Goal: Information Seeking & Learning: Learn about a topic

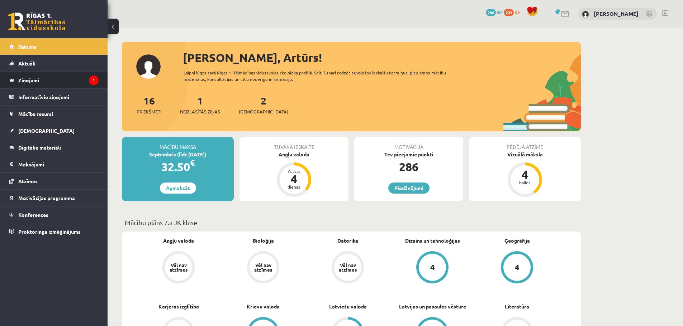
click at [32, 79] on legend "Ziņojumi 1" at bounding box center [58, 80] width 80 height 16
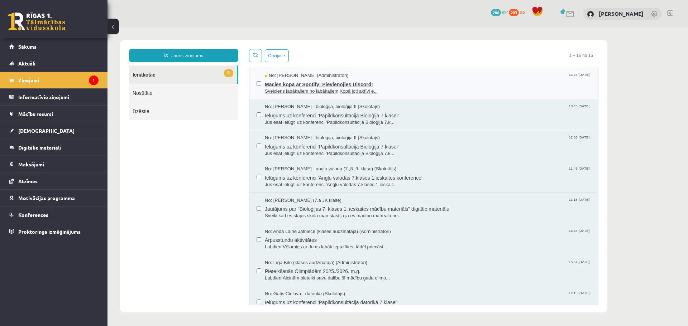
click at [282, 89] on span "Sveiciens labākajiem no labākajiem,Kopā ļoti aktīvi e..." at bounding box center [428, 91] width 326 height 7
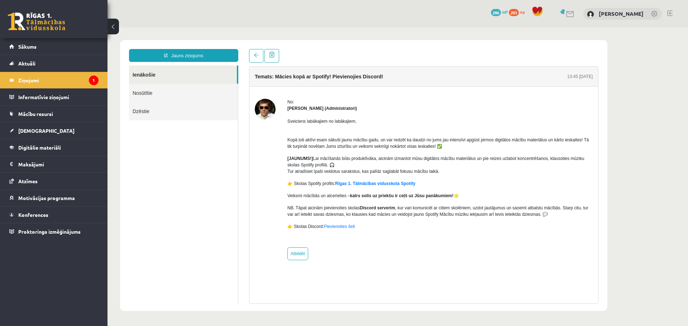
click at [309, 113] on div "Sveiciens labākajiem no labākajiem, Kopā ļoti aktīvi esam sākuši jaunu mācību g…" at bounding box center [439, 177] width 305 height 130
click at [307, 109] on strong "[PERSON_NAME] (Administratori)" at bounding box center [322, 108] width 70 height 5
click at [315, 124] on p "Sveiciens labākajiem no labākajiem," at bounding box center [439, 121] width 305 height 6
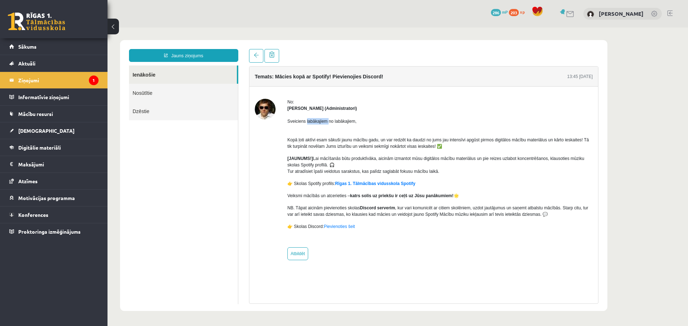
click at [315, 124] on p "Sveiciens labākajiem no labākajiem," at bounding box center [439, 121] width 305 height 6
click at [307, 145] on p "Kopā ļoti aktīvi esam sākuši jaunu mācību gadu, un var redzēt ka daudzi no jums…" at bounding box center [439, 139] width 305 height 19
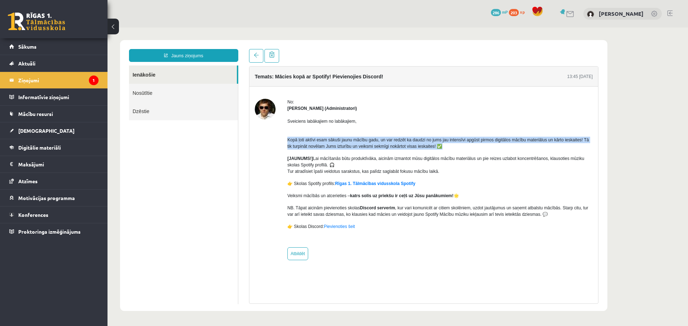
click at [307, 145] on p "Kopā ļoti aktīvi esam sākuši jaunu mācību gadu, un var redzēt ka daudzi no jums…" at bounding box center [439, 139] width 305 height 19
click at [401, 186] on link "Rīgas 1. Tālmācības vidusskola Spotify" at bounding box center [375, 183] width 80 height 5
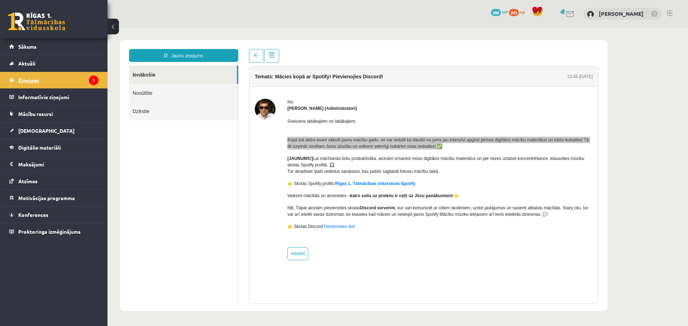
click at [67, 76] on legend "Ziņojumi 1" at bounding box center [58, 80] width 80 height 16
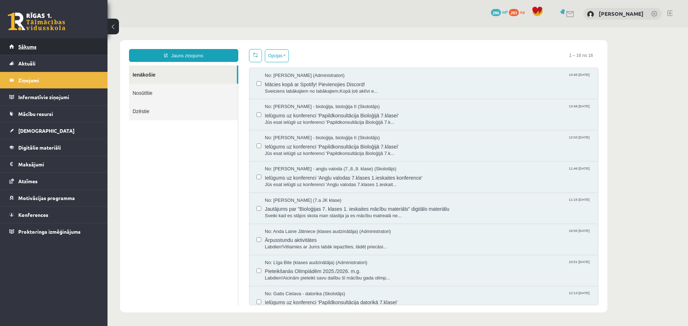
click at [75, 48] on link "Sākums" at bounding box center [53, 46] width 89 height 16
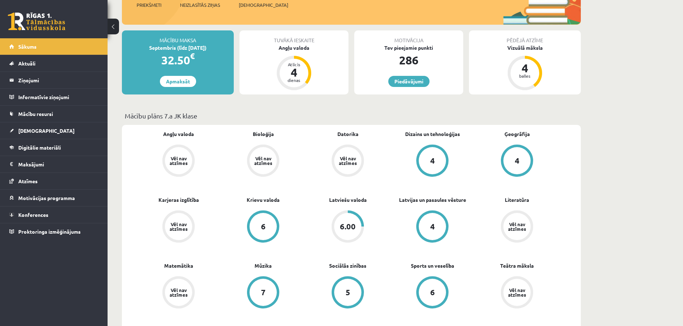
scroll to position [107, 0]
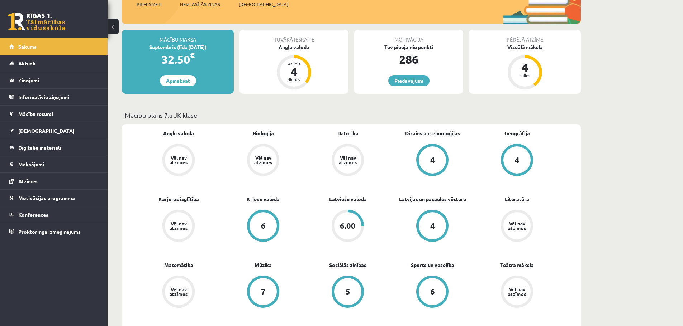
click at [350, 228] on div "6.00" at bounding box center [348, 226] width 16 height 8
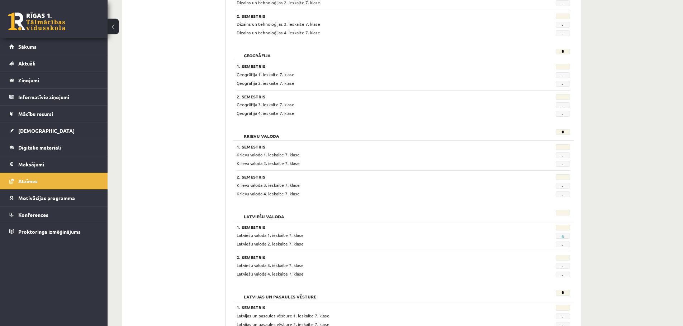
scroll to position [394, 0]
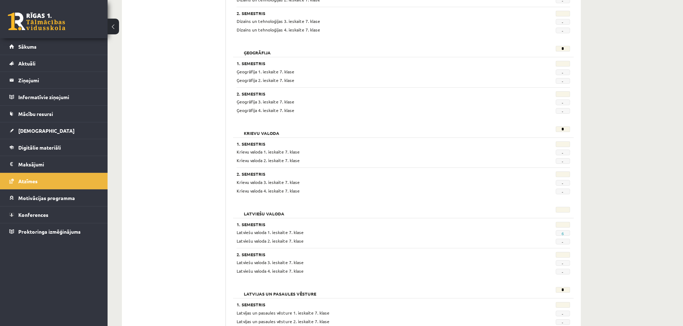
click at [564, 237] on div "Latviešu valoda 1. ieskaite 7. klase 6 Latviešu valoda 2. ieskaite 7. klase -" at bounding box center [402, 236] width 333 height 15
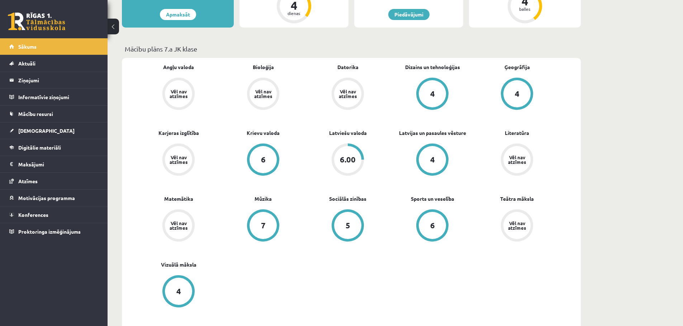
scroll to position [179, 0]
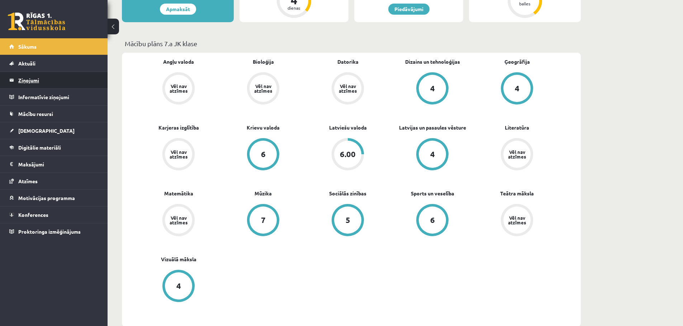
click at [45, 86] on legend "Ziņojumi 0" at bounding box center [58, 80] width 80 height 16
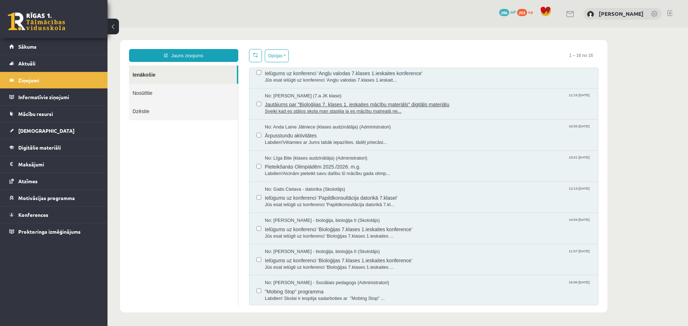
scroll to position [107, 0]
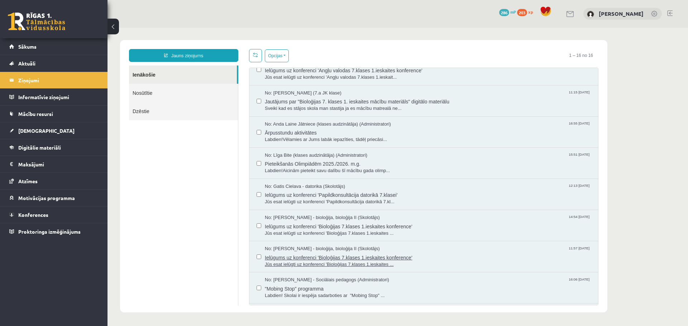
click at [393, 256] on span "Ielūgums uz konferenci 'Bioloģijas 7.klases 1.ieskaites konference'" at bounding box center [428, 257] width 326 height 9
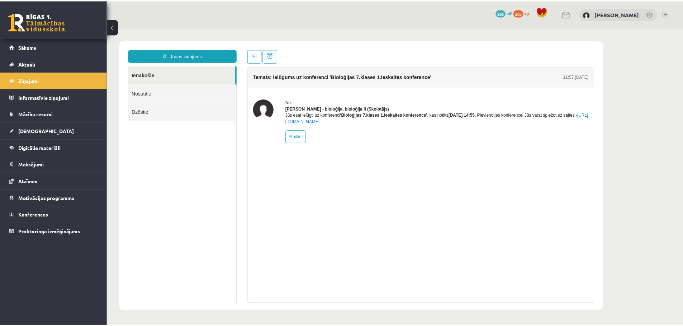
scroll to position [0, 0]
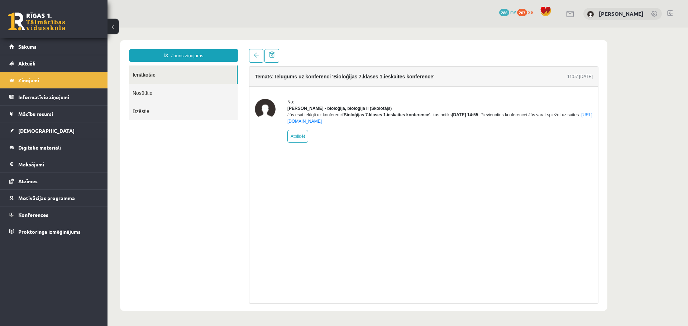
click at [409, 118] on b "'Bioloģijas 7.klases 1.ieskaites konference'" at bounding box center [387, 115] width 88 height 5
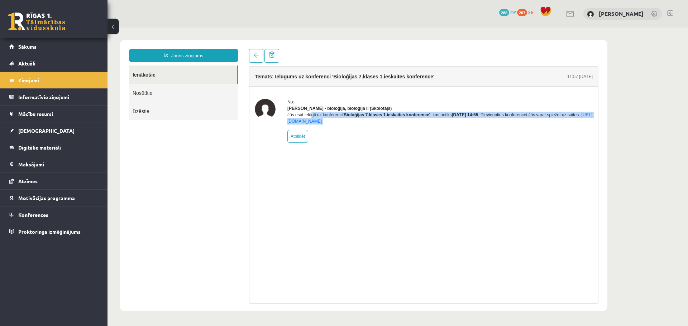
click at [409, 118] on b "'Bioloģijas 7.klases 1.ieskaites konference'" at bounding box center [387, 115] width 88 height 5
click at [348, 131] on div "No: [PERSON_NAME] - bioloģija, bioloģija II (Skolotājs) Jūs esat ielūgti uz kon…" at bounding box center [439, 121] width 305 height 44
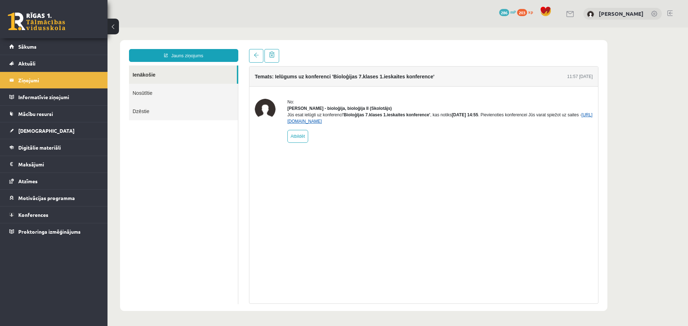
click at [348, 124] on link "[URL][DOMAIN_NAME]" at bounding box center [439, 118] width 305 height 11
click at [58, 214] on link "Konferences" at bounding box center [53, 215] width 89 height 16
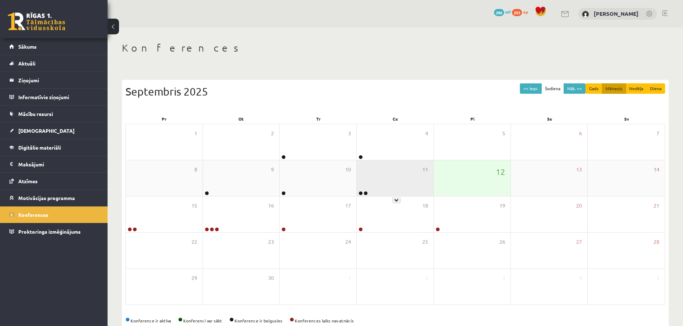
click at [363, 192] on link at bounding box center [365, 193] width 4 height 4
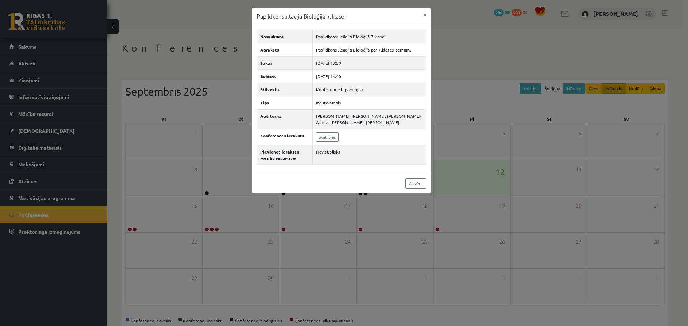
click at [477, 167] on div "Papildkonsultācija Bioloģijā 7.klasei × Nosaukums Papildkonsultācija Bioloģijā …" at bounding box center [344, 163] width 688 height 326
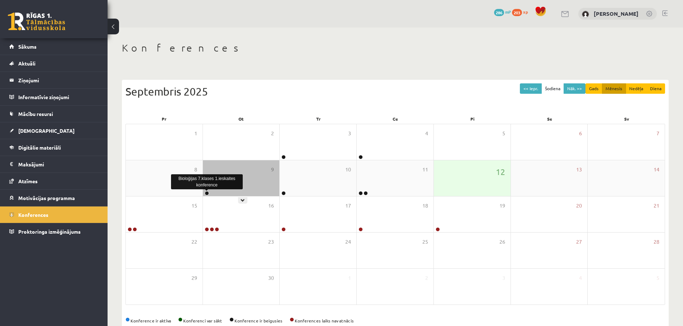
click at [207, 192] on link at bounding box center [207, 193] width 4 height 4
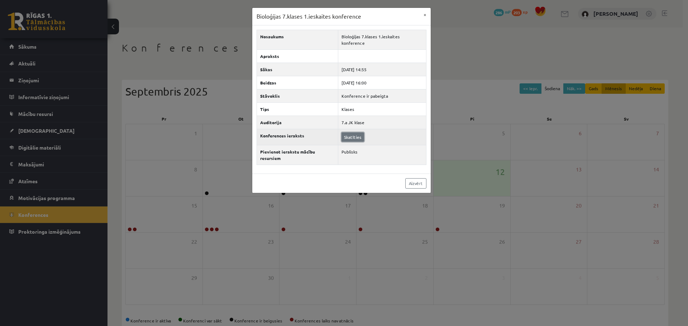
click at [349, 133] on link "Skatīties" at bounding box center [352, 137] width 23 height 9
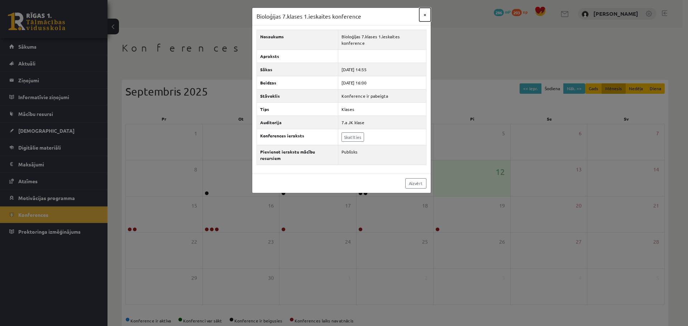
click at [425, 16] on button "×" at bounding box center [424, 15] width 11 height 14
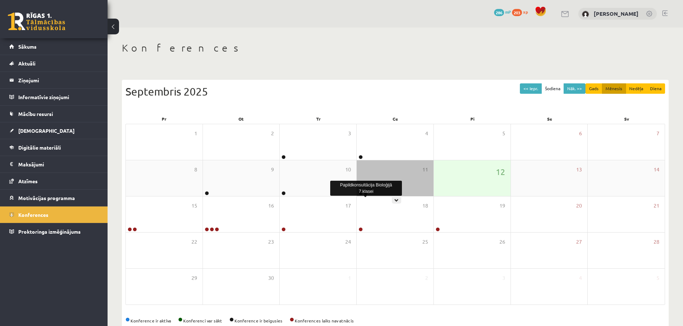
click at [364, 191] on link at bounding box center [365, 193] width 4 height 4
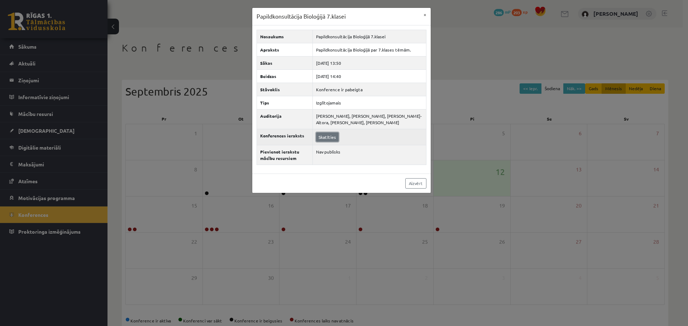
click at [335, 134] on link "Skatīties" at bounding box center [327, 137] width 23 height 9
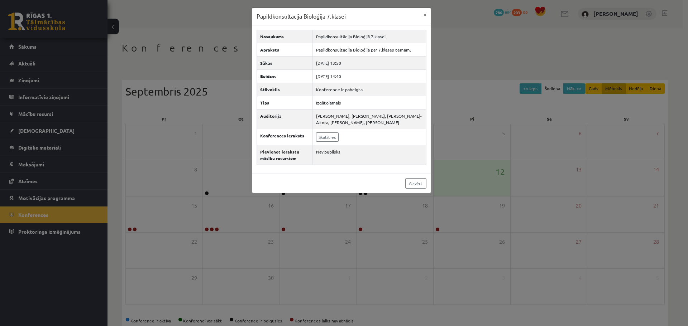
click at [225, 97] on div "Papildkonsultācija Bioloģijā 7.klasei × Nosaukums Papildkonsultācija Bioloģijā …" at bounding box center [344, 163] width 688 height 326
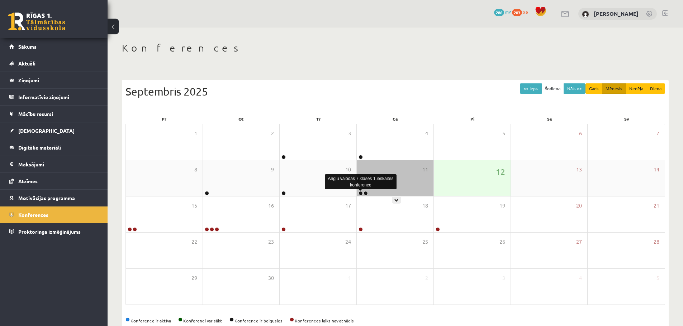
click at [361, 194] on link at bounding box center [360, 193] width 4 height 4
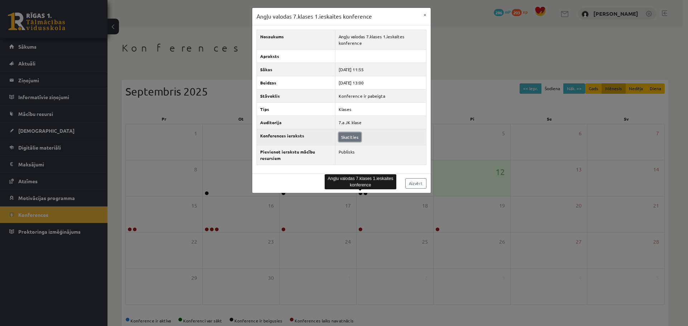
click at [350, 141] on link "Skatīties" at bounding box center [350, 137] width 23 height 9
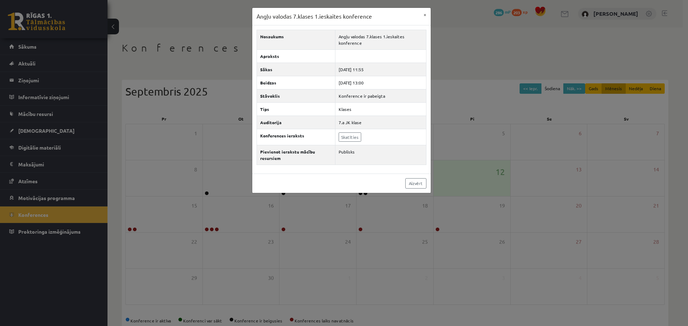
drag, startPoint x: 171, startPoint y: 46, endPoint x: 170, endPoint y: 49, distance: 3.9
click at [170, 49] on div "Angļu valodas 7.klases 1.ieskaites konference × Nosaukums Angļu valodas 7.klase…" at bounding box center [344, 163] width 688 height 326
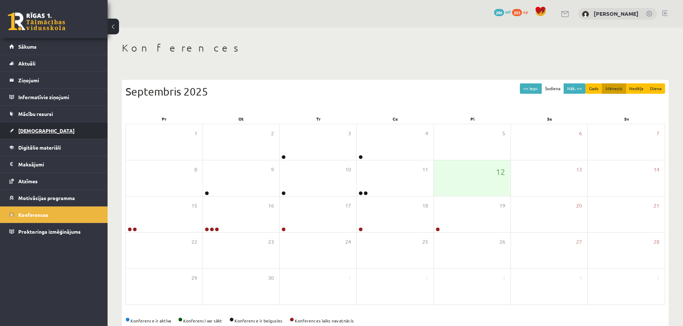
click at [32, 132] on span "[DEMOGRAPHIC_DATA]" at bounding box center [46, 131] width 56 height 6
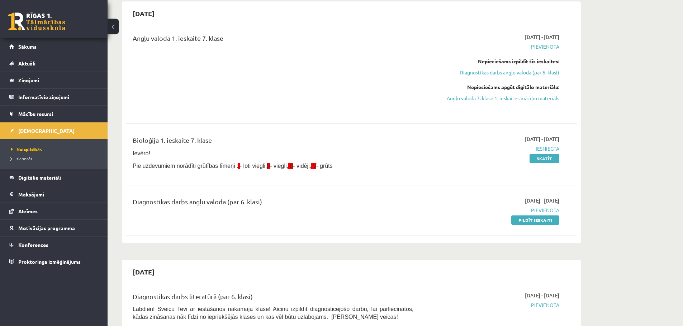
scroll to position [72, 0]
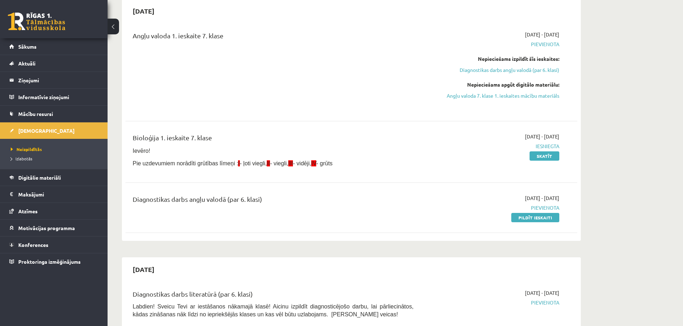
click at [180, 142] on div "Bioloģija 1. ieskaite 7. klase" at bounding box center [273, 139] width 281 height 13
click at [180, 139] on div "Bioloģija 1. ieskaite 7. klase" at bounding box center [273, 139] width 281 height 13
click at [165, 163] on span "Pie uzdevumiem norādīti grūtības līmeņi : I - ļoti viegli, II - viegli, III - v…" at bounding box center [233, 164] width 200 height 6
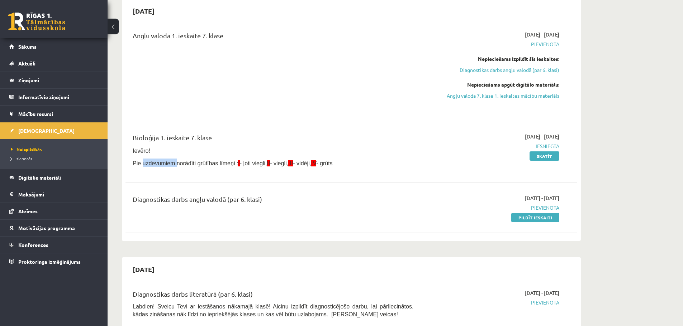
click at [165, 163] on span "Pie uzdevumiem norādīti grūtības līmeņi : I - ļoti viegli, II - viegli, III - v…" at bounding box center [233, 164] width 200 height 6
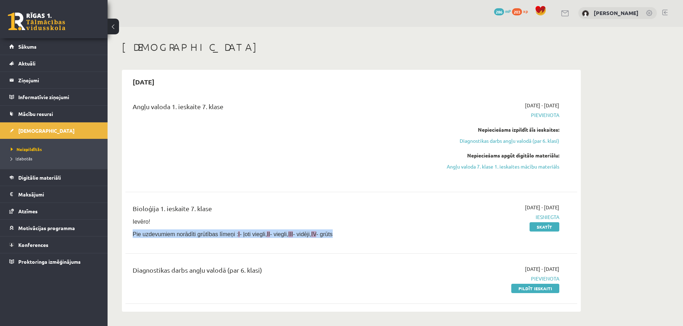
scroll to position [0, 0]
